Goal: Information Seeking & Learning: Learn about a topic

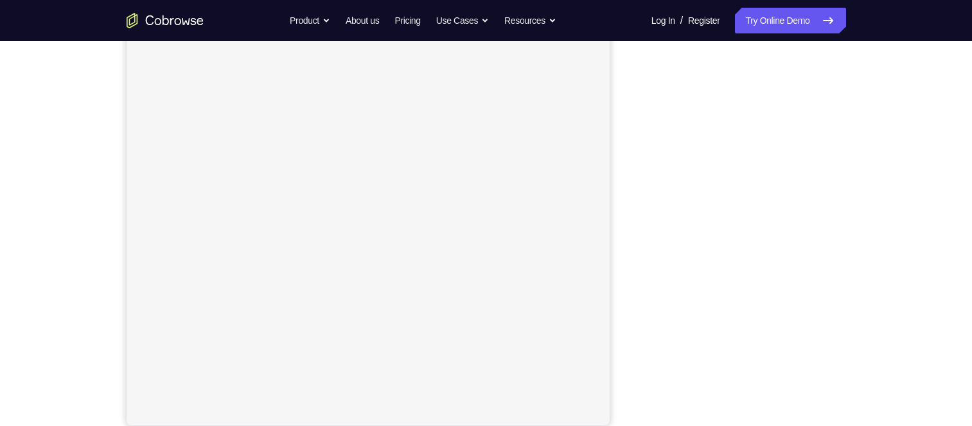
scroll to position [182, 0]
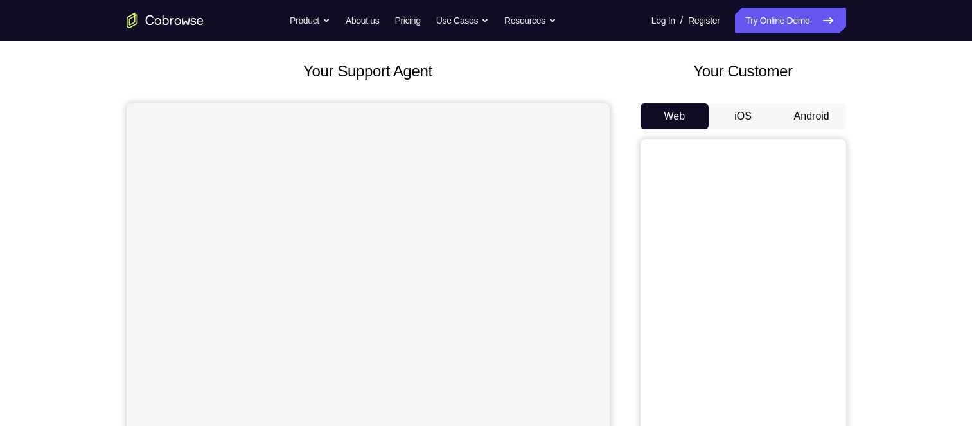
scroll to position [63, 0]
click at [794, 122] on button "Android" at bounding box center [811, 117] width 69 height 26
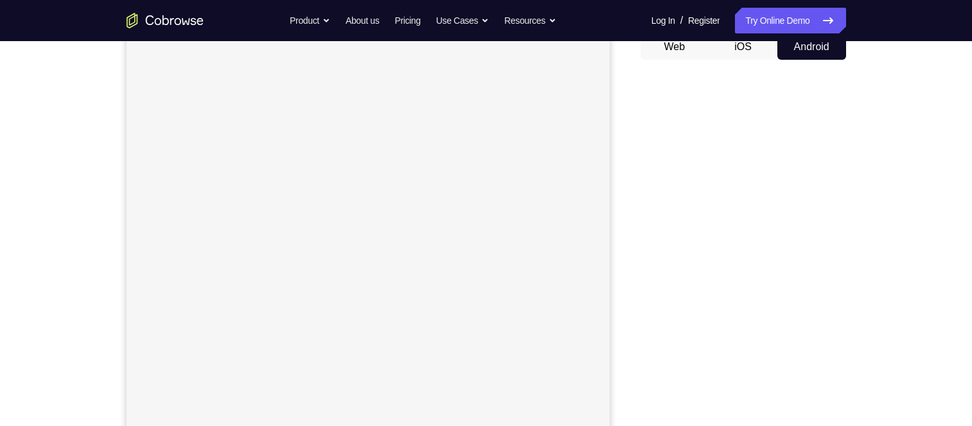
scroll to position [131, 0]
